Goal: Task Accomplishment & Management: Manage account settings

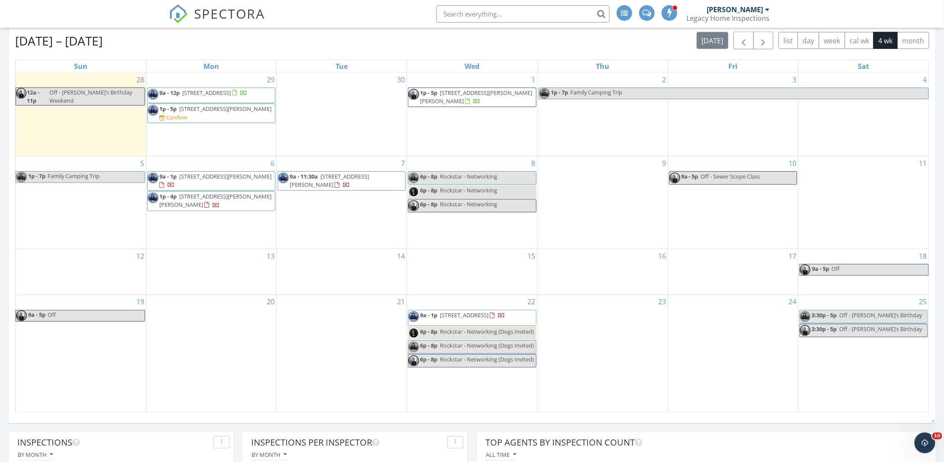
scroll to position [520, 0]
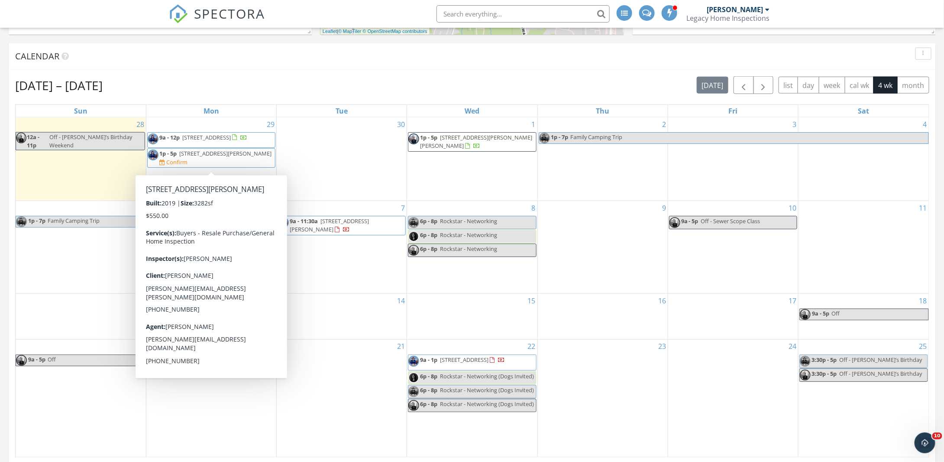
click at [230, 163] on span "1p - 5p 3732 Jordan Shires Dr, New Hill 27562 Confirm" at bounding box center [211, 157] width 127 height 17
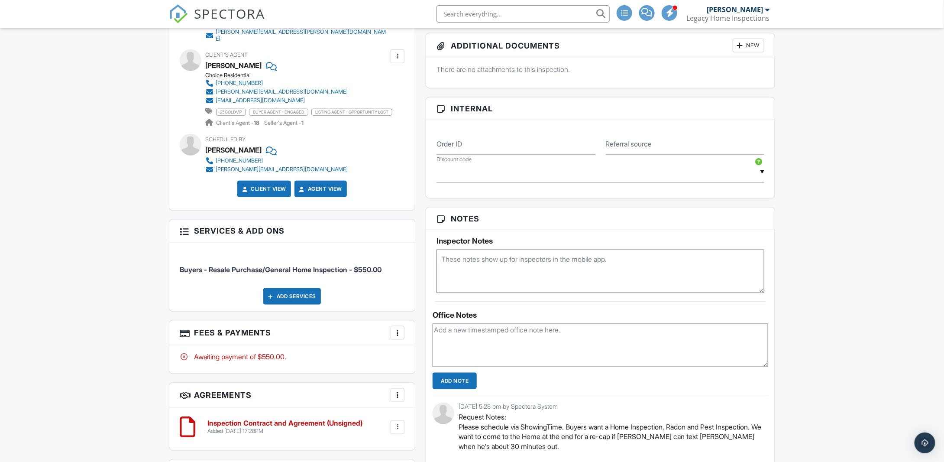
click at [298, 295] on div "Add Services" at bounding box center [292, 296] width 58 height 16
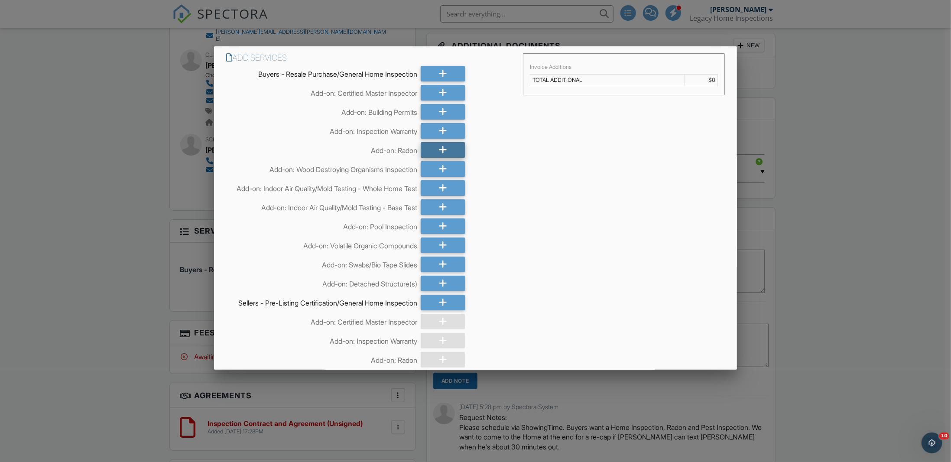
click at [435, 151] on div at bounding box center [442, 150] width 44 height 16
click at [435, 167] on div at bounding box center [442, 169] width 44 height 16
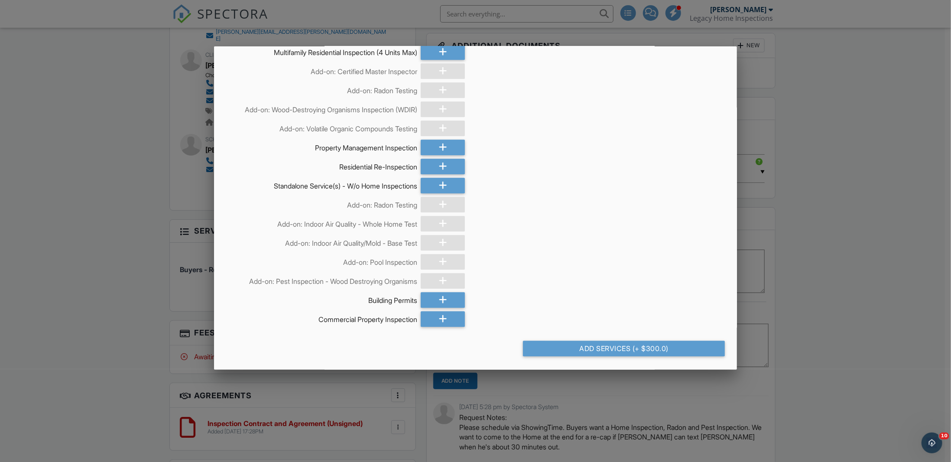
scroll to position [1545, 0]
click at [641, 350] on div "Add Services (+ $300.0)" at bounding box center [624, 348] width 202 height 16
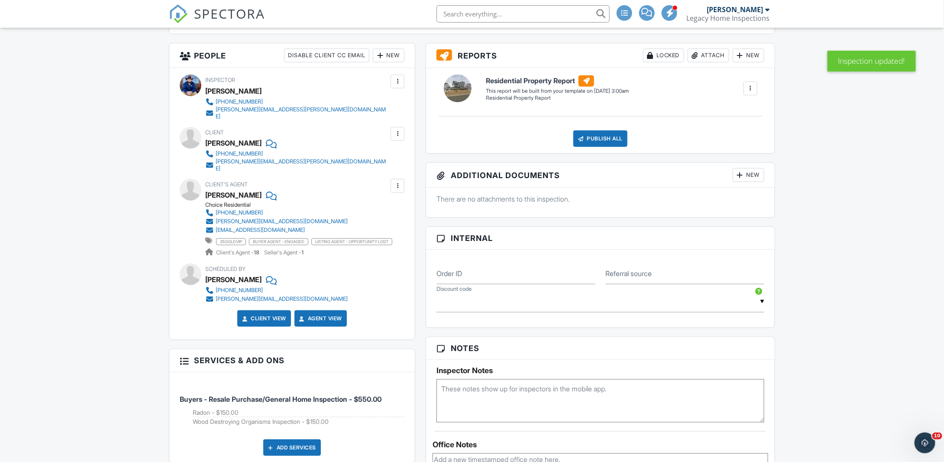
scroll to position [303, 0]
click at [581, 307] on input "text" at bounding box center [601, 301] width 328 height 21
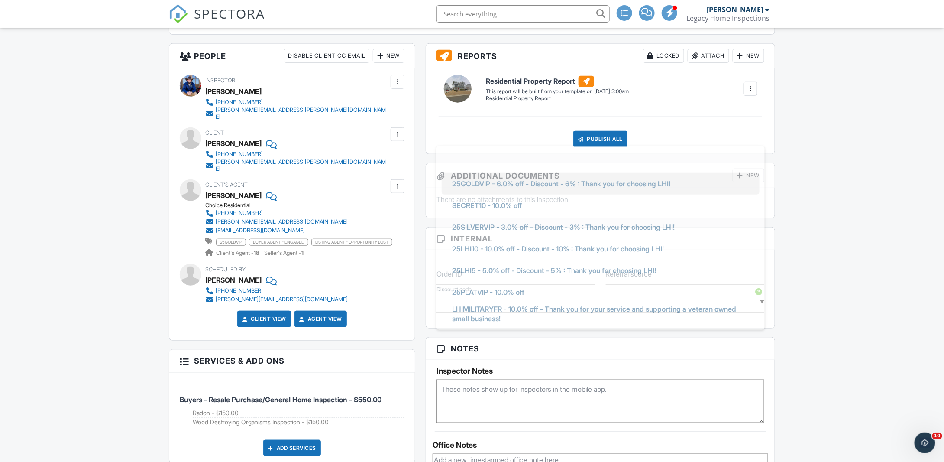
click at [514, 182] on span "25GOLDVIP - 6.0% off - Discount - 6% : Thank you for choosing LHI!" at bounding box center [561, 184] width 232 height 22
type input "25GOLDVIP - 6.0% off - Discount - 6% : Thank you for choosing LHI!"
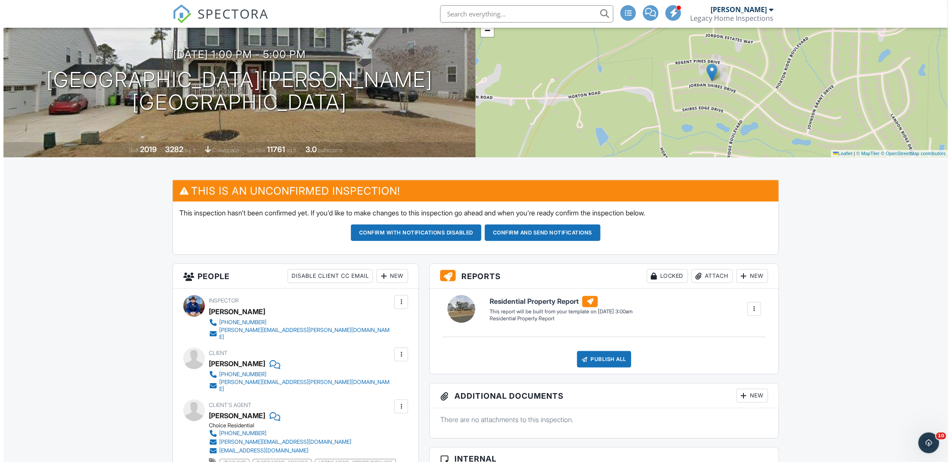
scroll to position [0, 0]
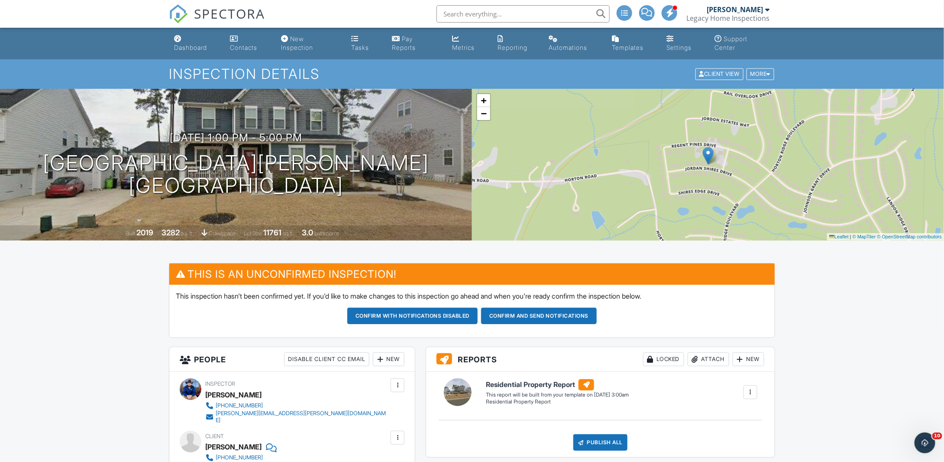
click at [395, 356] on div "New" at bounding box center [389, 359] width 32 height 14
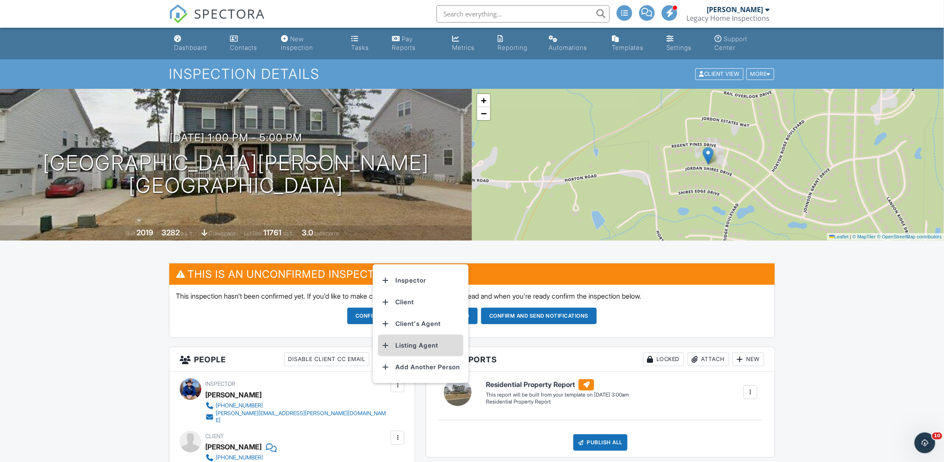
click at [416, 342] on li "Listing Agent" at bounding box center [420, 345] width 85 height 22
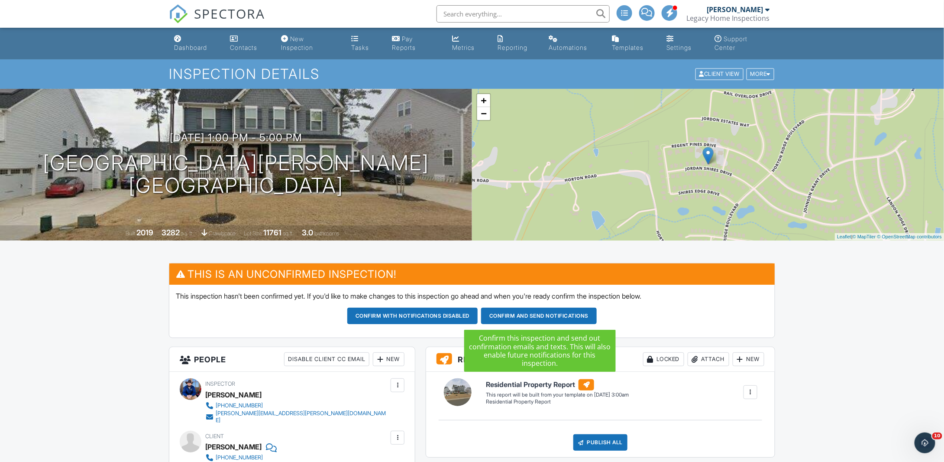
click at [550, 315] on button "Confirm and send notifications" at bounding box center [539, 315] width 116 height 16
